Goal: Task Accomplishment & Management: Use online tool/utility

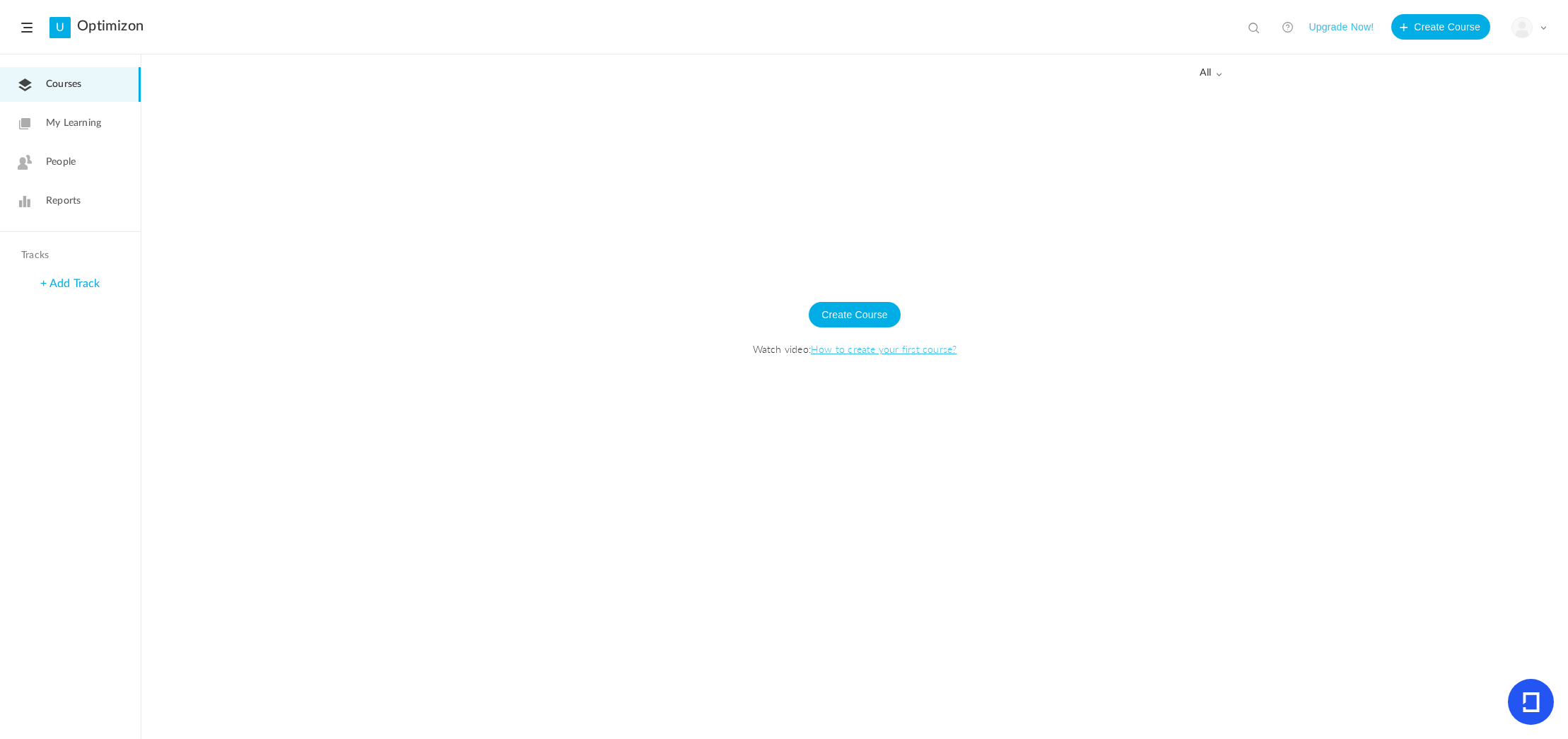
click at [48, 156] on span "People" at bounding box center [60, 162] width 30 height 15
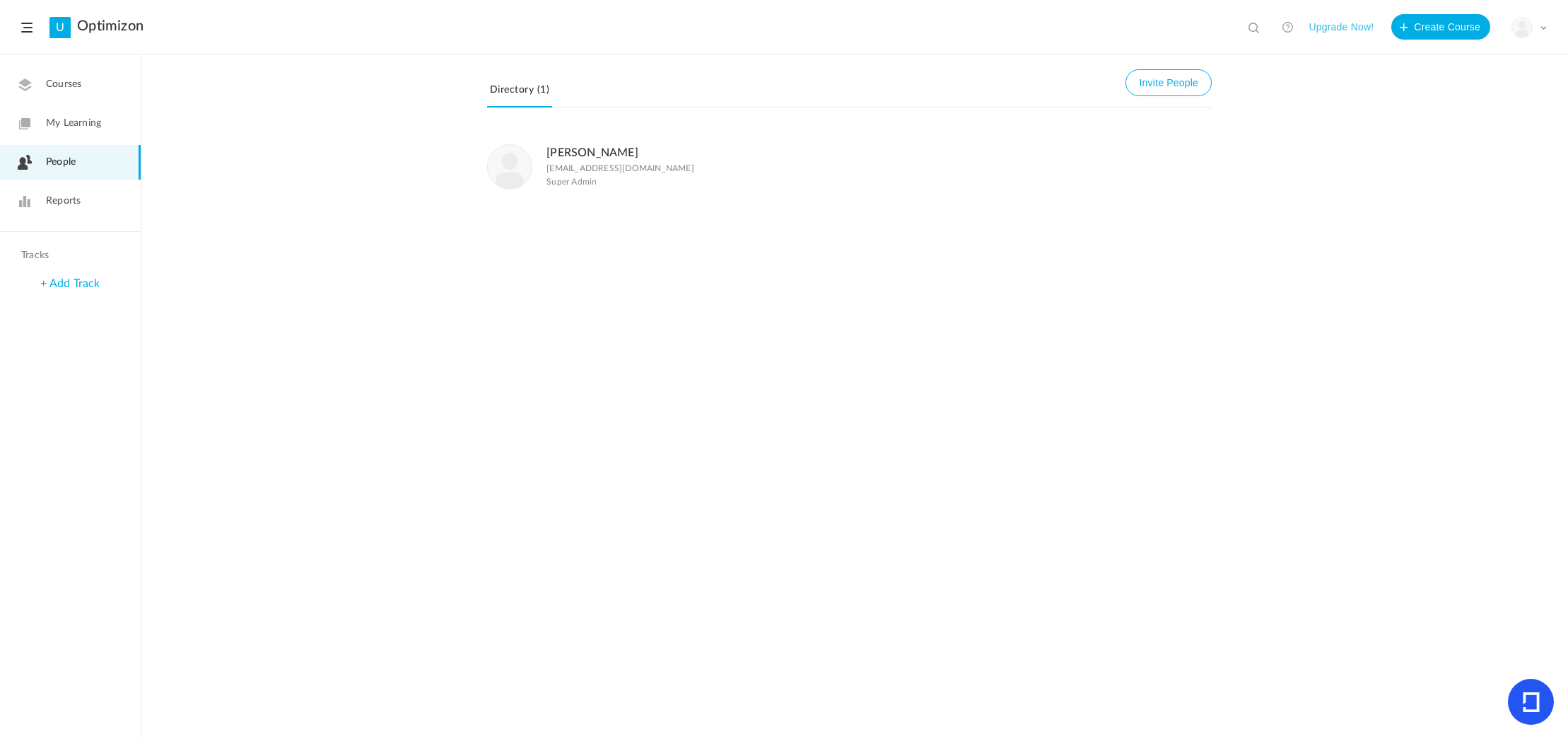
click at [65, 191] on link "Reports" at bounding box center [70, 201] width 140 height 35
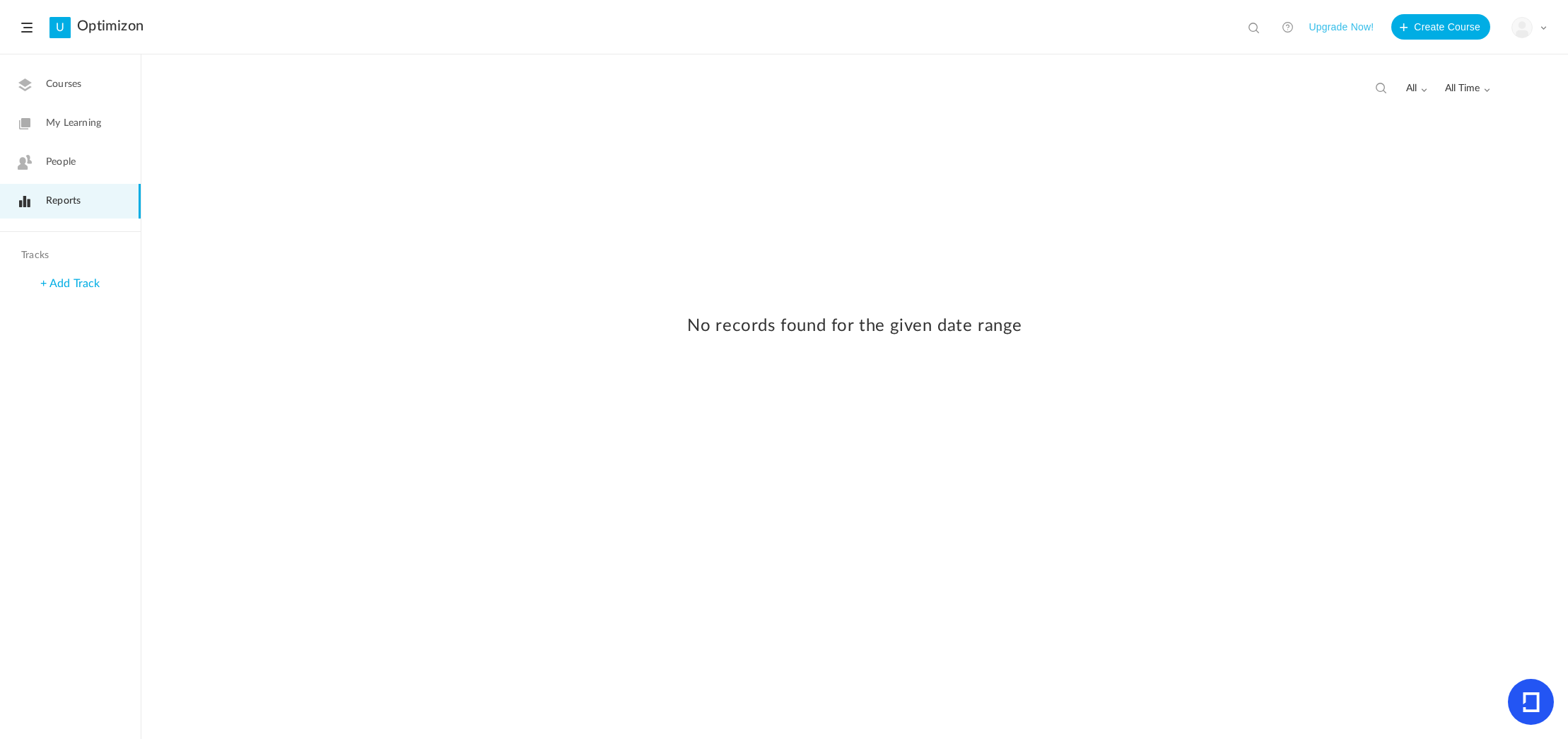
click at [75, 123] on span "My Learning" at bounding box center [73, 123] width 55 height 15
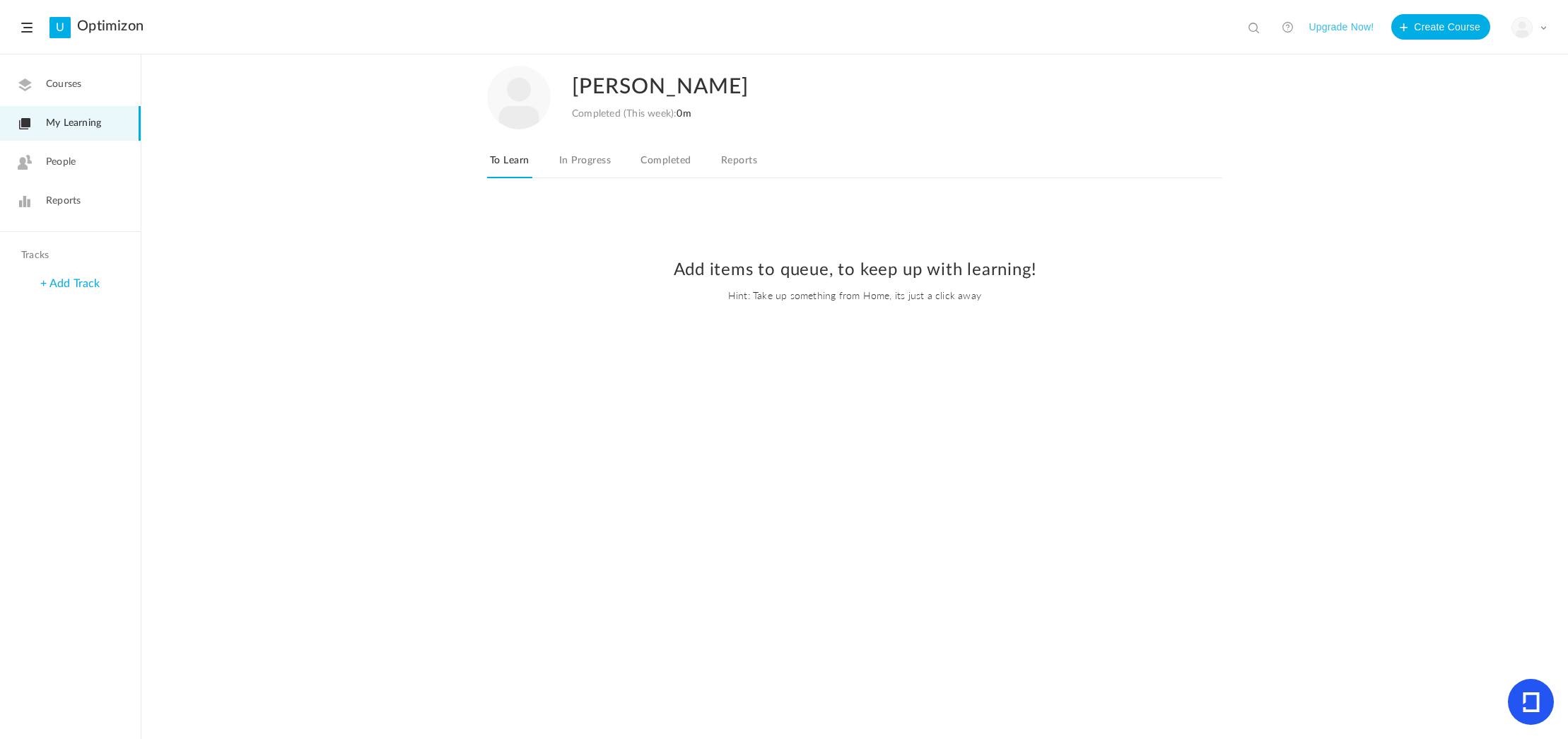
click at [69, 90] on span "Courses" at bounding box center [64, 85] width 35 height 15
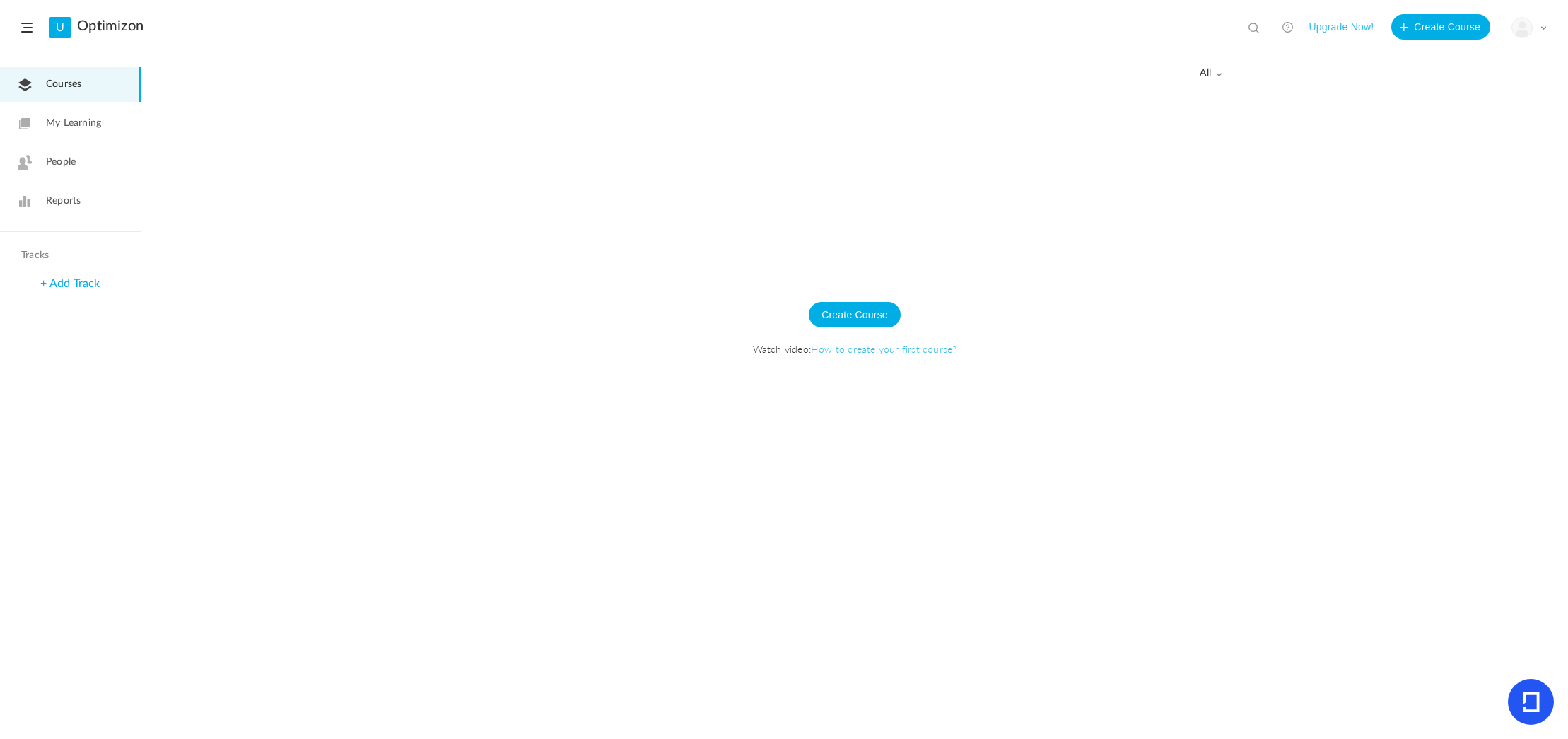
click at [68, 280] on link "+ Add Track" at bounding box center [70, 283] width 60 height 11
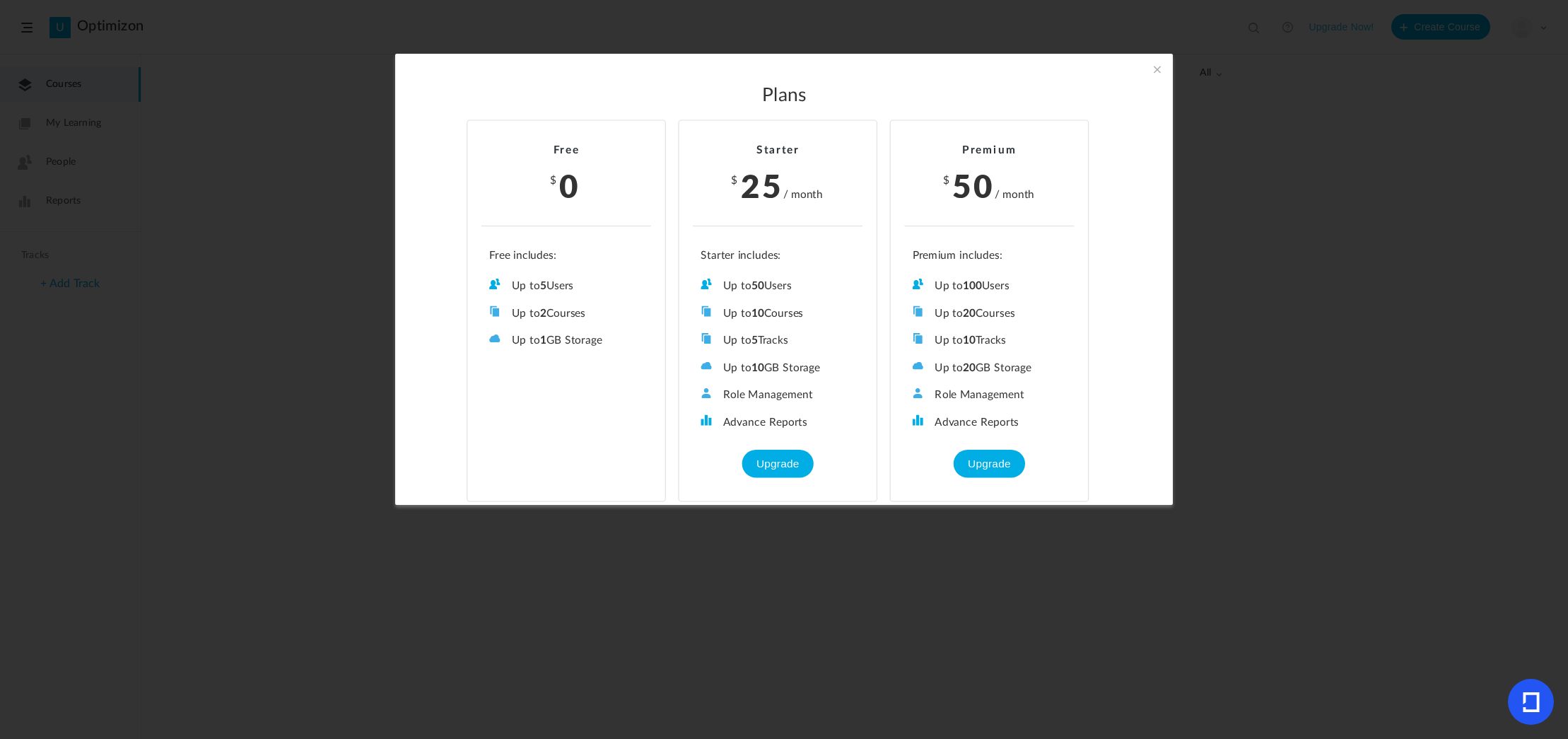
drag, startPoint x: 1157, startPoint y: 69, endPoint x: 1161, endPoint y: 77, distance: 8.9
click at [1157, 70] on span at bounding box center [1157, 69] width 15 height 15
